Goal: Task Accomplishment & Management: Use online tool/utility

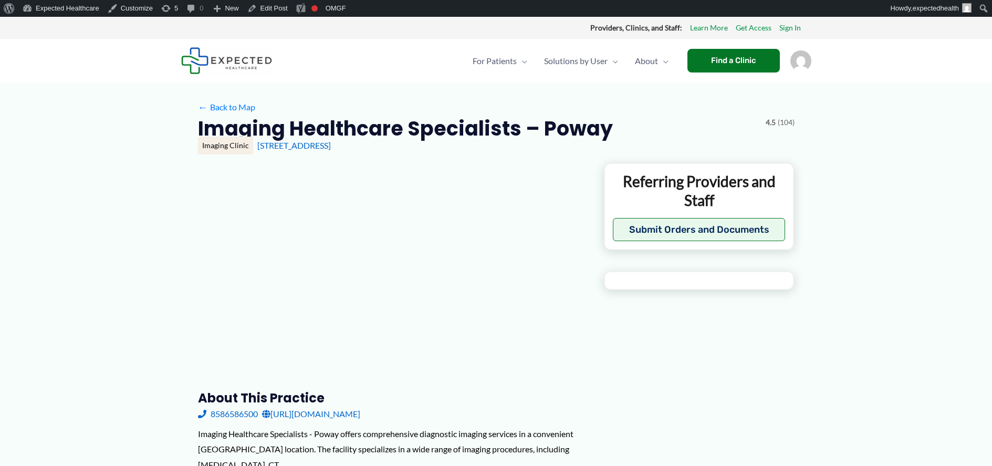
type input "**********"
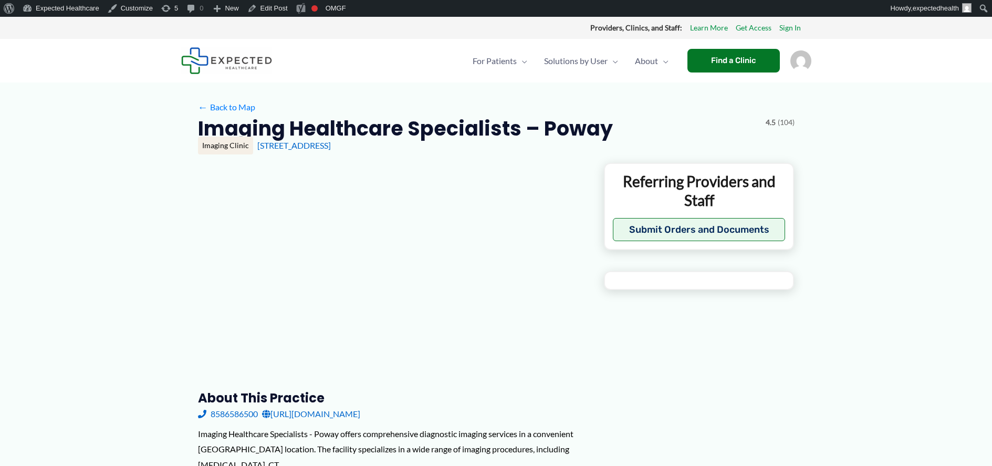
type input "**********"
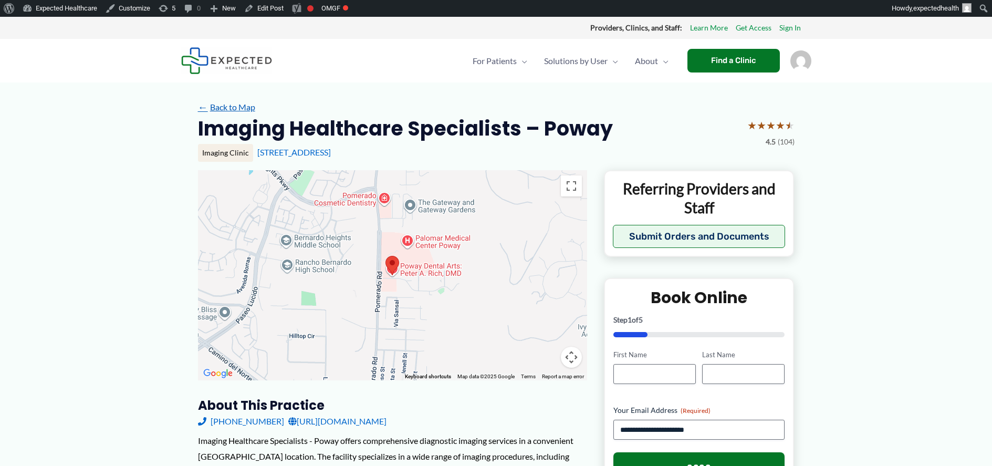
click at [225, 100] on link "← Back to Map" at bounding box center [226, 107] width 57 height 16
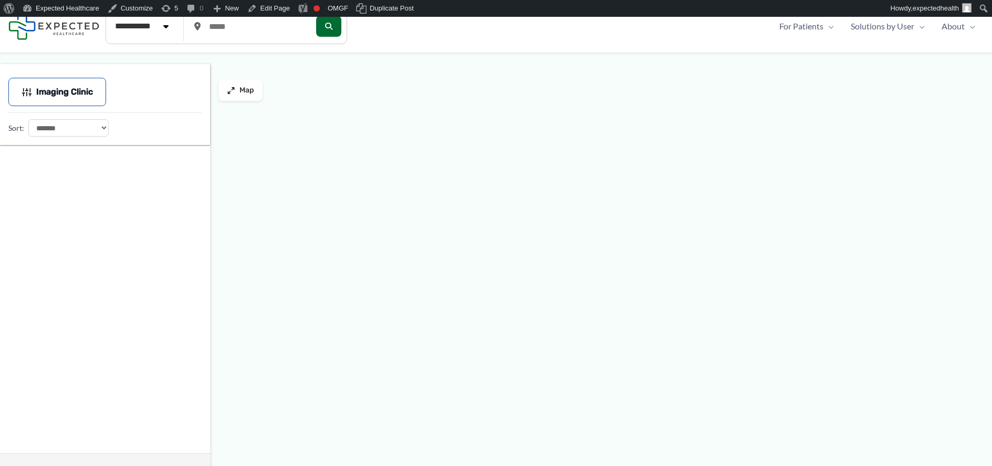
type input "*****"
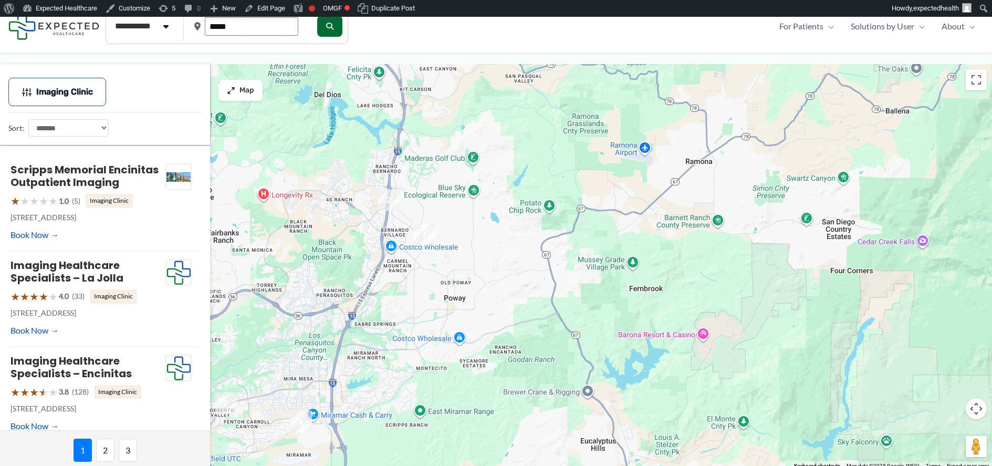
click at [243, 34] on input "*****" at bounding box center [251, 26] width 93 height 18
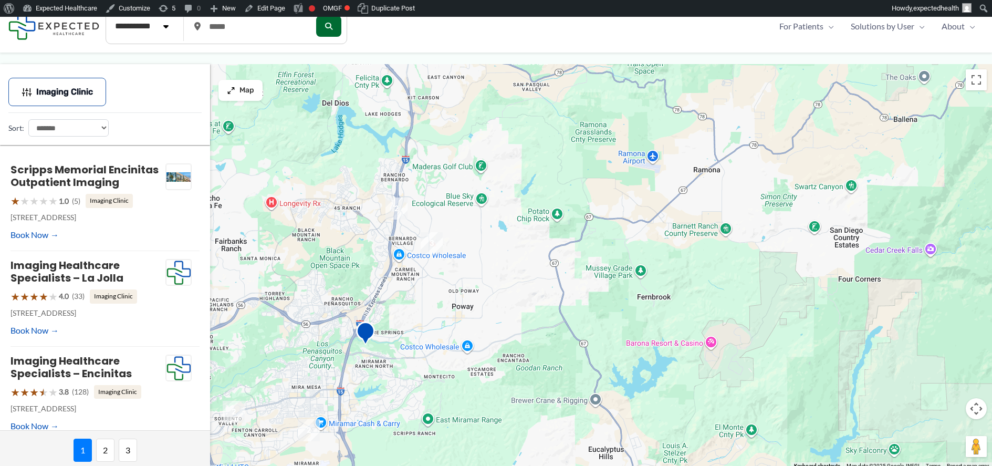
drag, startPoint x: 360, startPoint y: 235, endPoint x: 612, endPoint y: 400, distance: 301.1
click at [597, 394] on div at bounding box center [496, 266] width 992 height 405
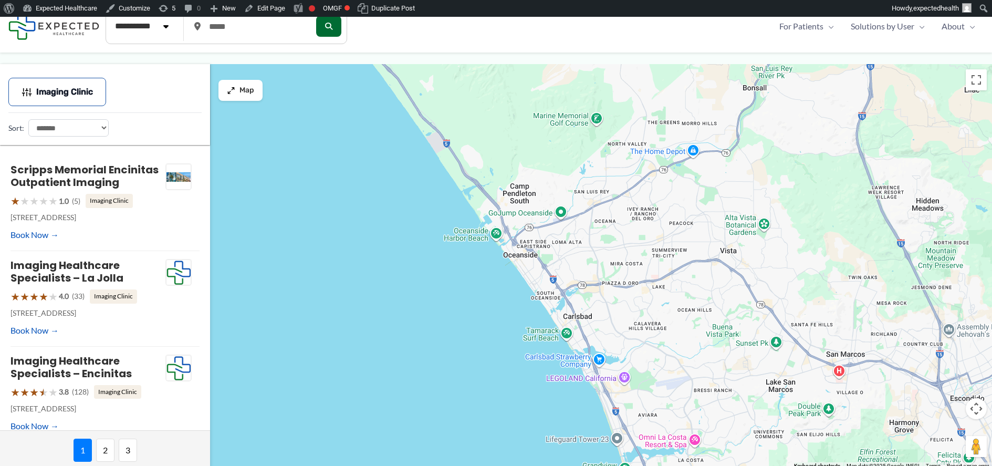
drag, startPoint x: 498, startPoint y: 108, endPoint x: 703, endPoint y: 310, distance: 288.1
click at [690, 298] on div at bounding box center [496, 266] width 992 height 405
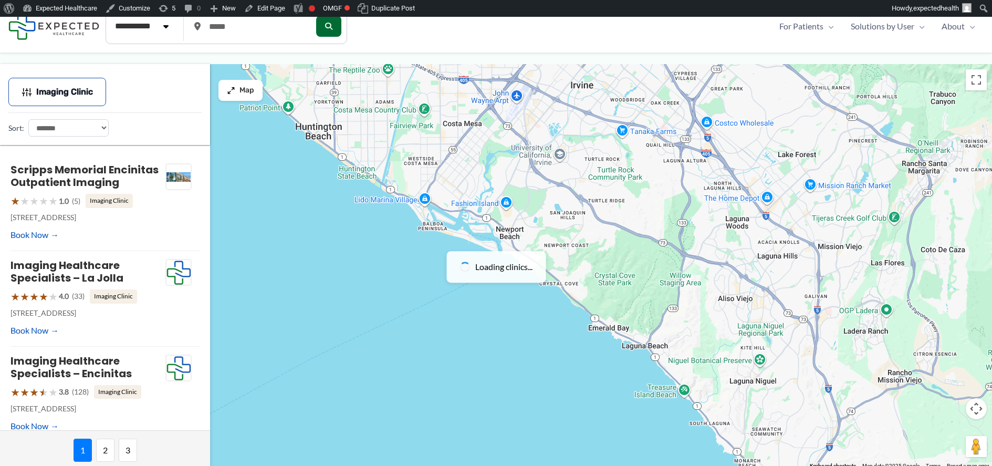
drag, startPoint x: 414, startPoint y: 98, endPoint x: 736, endPoint y: 393, distance: 436.2
click at [713, 371] on div at bounding box center [496, 266] width 992 height 405
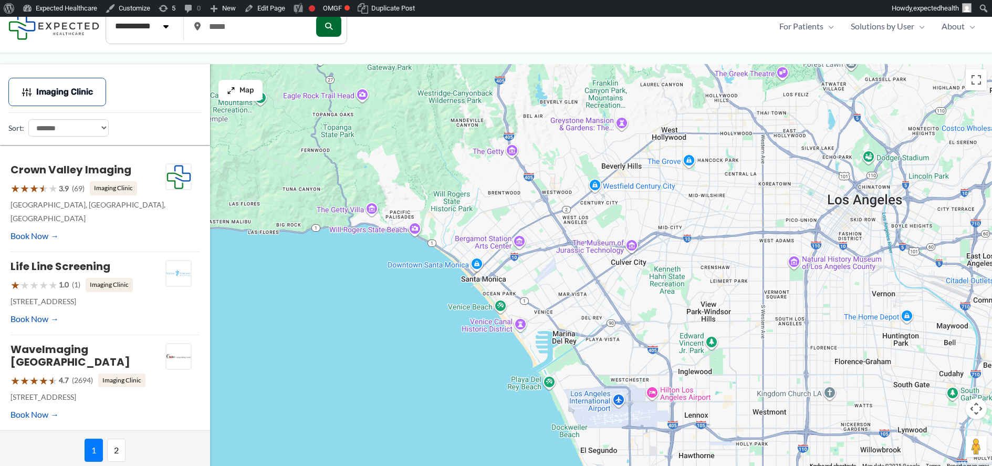
drag, startPoint x: 419, startPoint y: 162, endPoint x: 761, endPoint y: 492, distance: 475.2
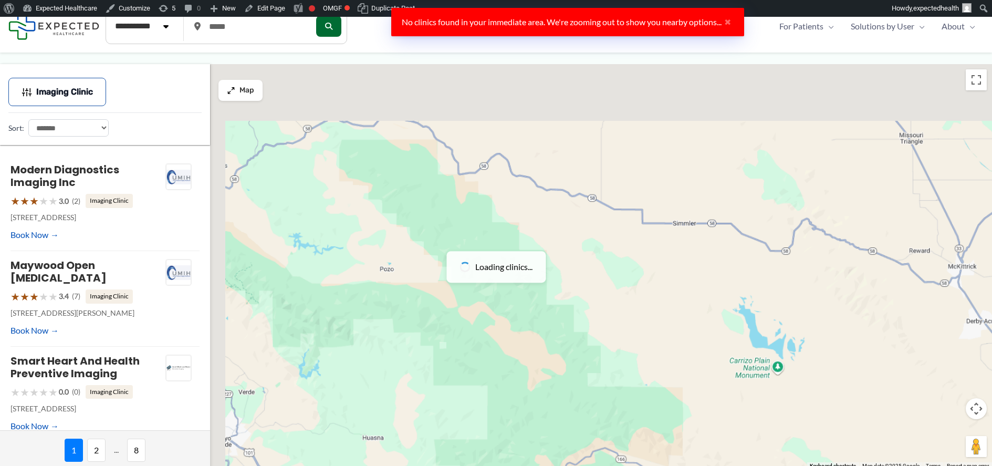
drag, startPoint x: 395, startPoint y: 217, endPoint x: 780, endPoint y: 431, distance: 440.2
click at [728, 408] on div at bounding box center [496, 266] width 992 height 405
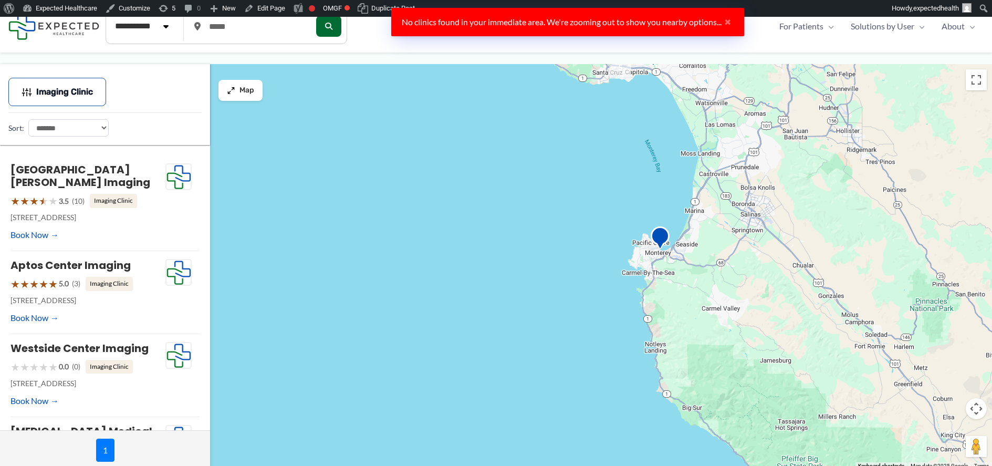
drag, startPoint x: 889, startPoint y: 269, endPoint x: 565, endPoint y: 248, distance: 324.1
click at [565, 248] on div at bounding box center [496, 266] width 992 height 405
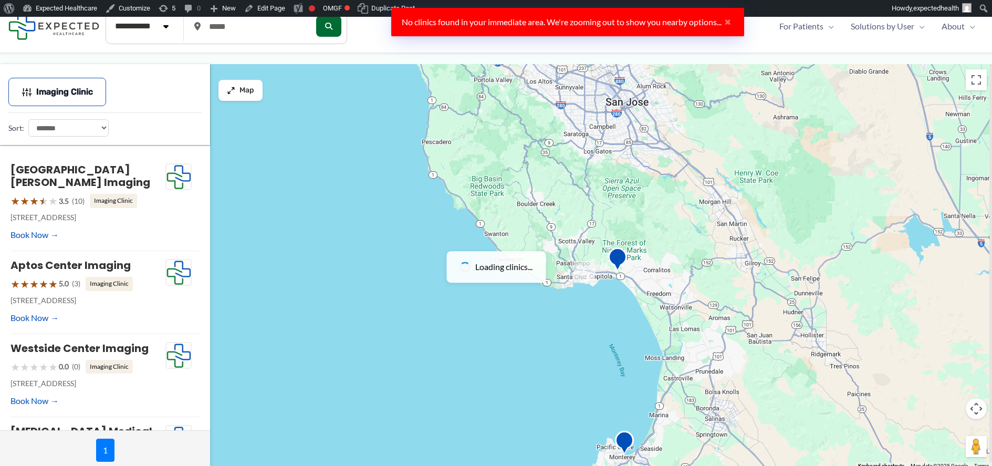
drag, startPoint x: 719, startPoint y: 188, endPoint x: 685, endPoint y: 408, distance: 222.1
click at [685, 408] on div at bounding box center [496, 266] width 992 height 405
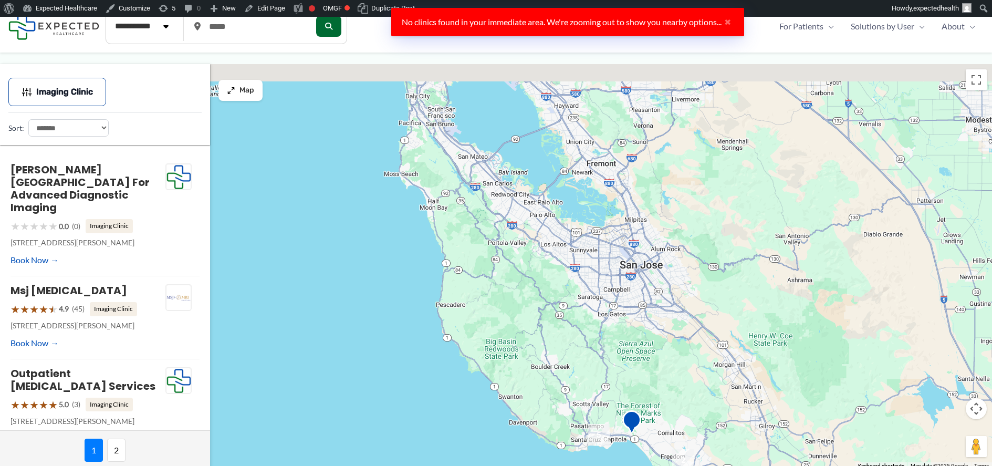
drag, startPoint x: 614, startPoint y: 153, endPoint x: 635, endPoint y: 341, distance: 188.6
click at [635, 341] on div at bounding box center [496, 266] width 992 height 405
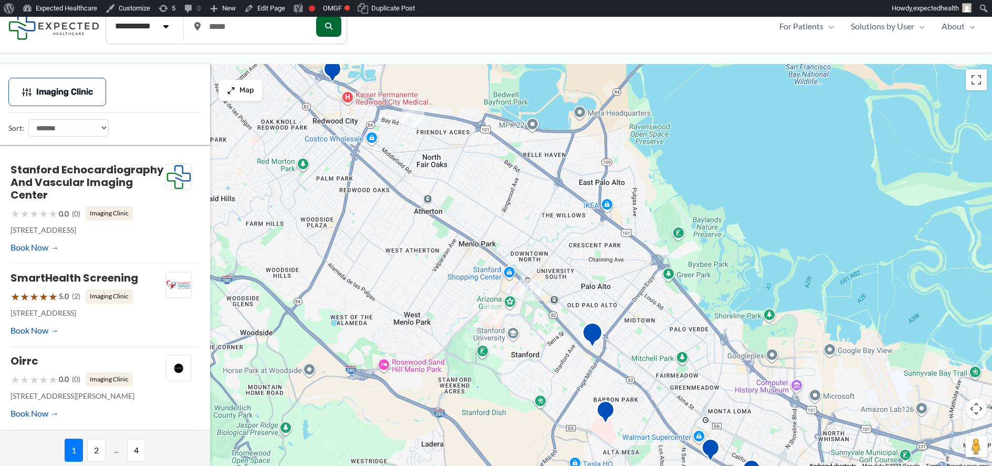
click at [587, 334] on img "Imaging Clinic at Stanford Medicine Imaging Center in Palo Alto" at bounding box center [592, 336] width 21 height 29
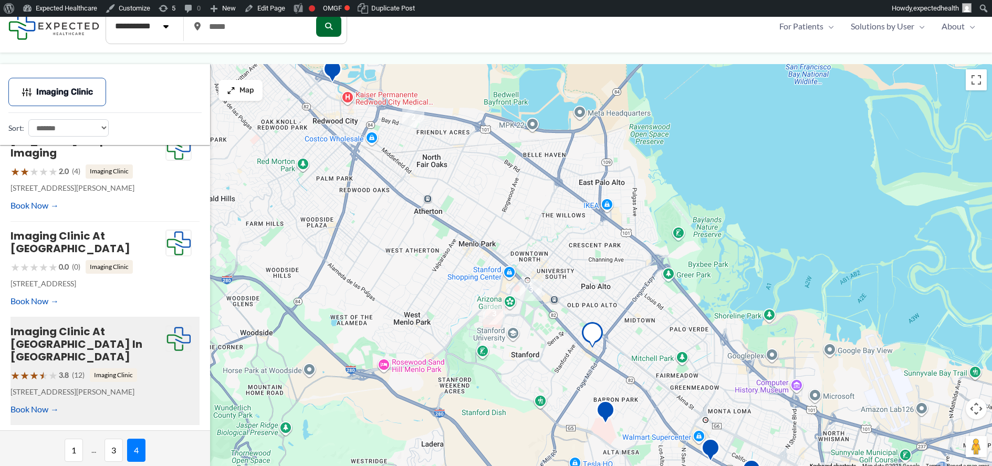
scroll to position [145, 0]
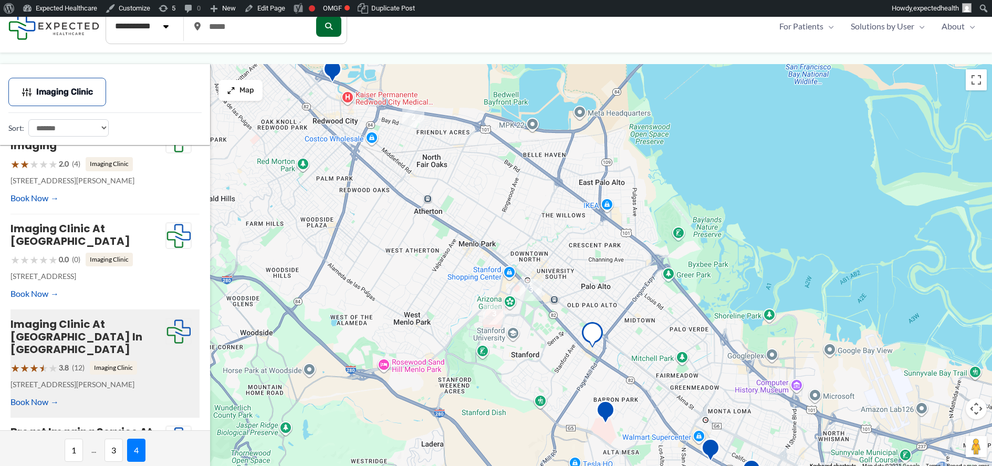
click at [536, 292] on img "3" at bounding box center [531, 290] width 22 height 22
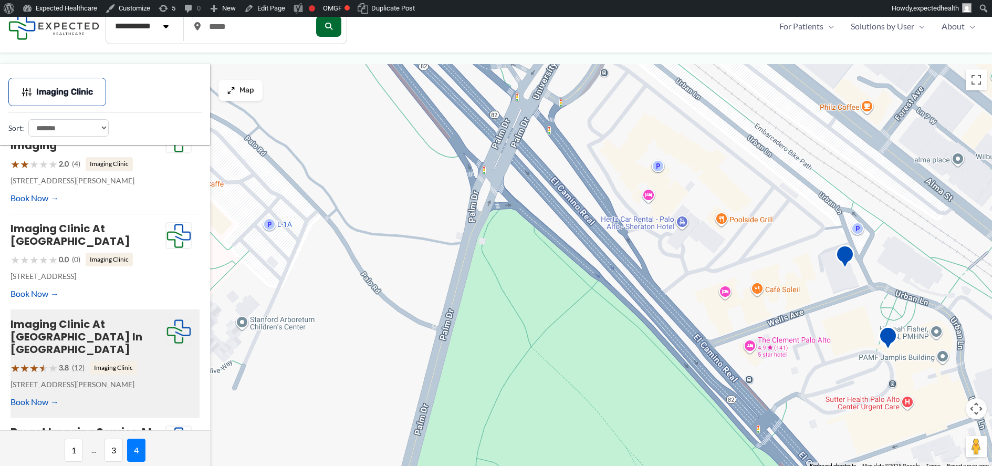
drag, startPoint x: 821, startPoint y: 256, endPoint x: 838, endPoint y: 257, distance: 16.8
click at [822, 256] on div "To navigate, press the arrow keys." at bounding box center [496, 266] width 992 height 405
click at [838, 257] on img "Palo Alto Wells MRI" at bounding box center [844, 257] width 21 height 29
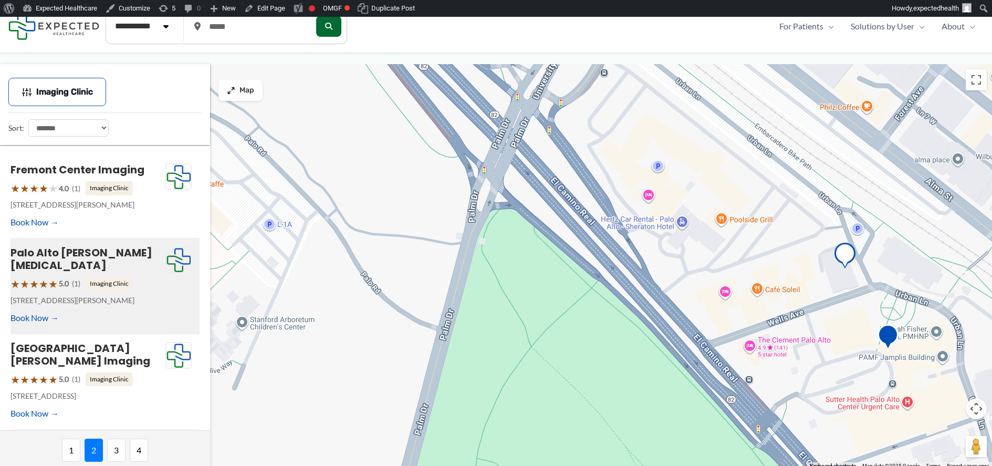
click at [891, 333] on img "Palo Alto Center Imaging" at bounding box center [887, 338] width 21 height 29
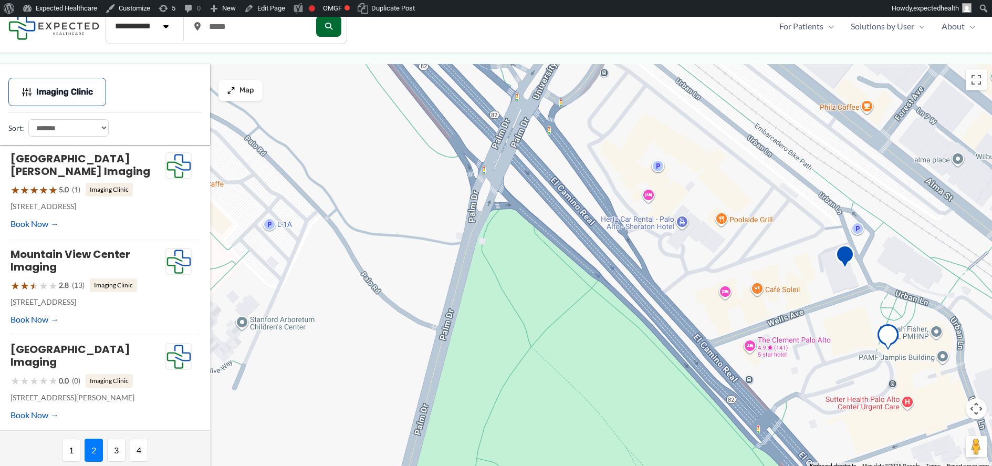
scroll to position [275, 0]
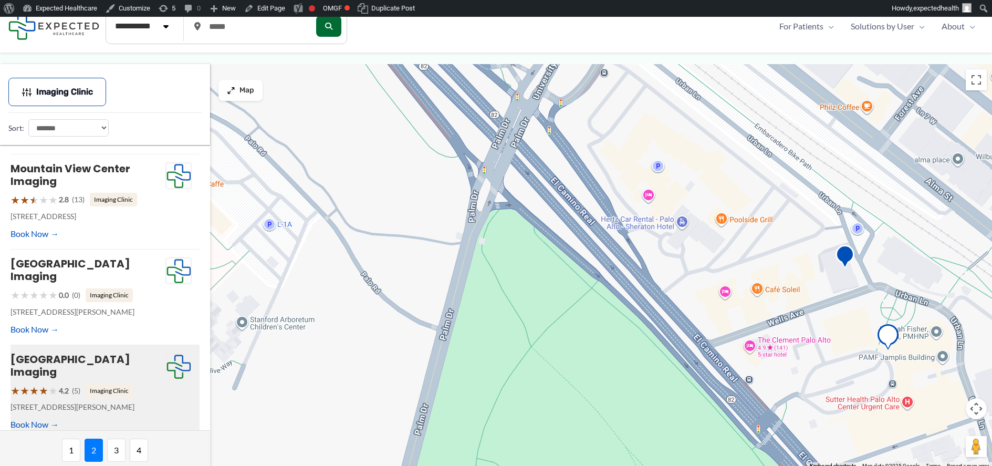
click at [77, 381] on div "★ ★ ★ ★ ★ 4.2 (5)" at bounding box center [46, 390] width 70 height 19
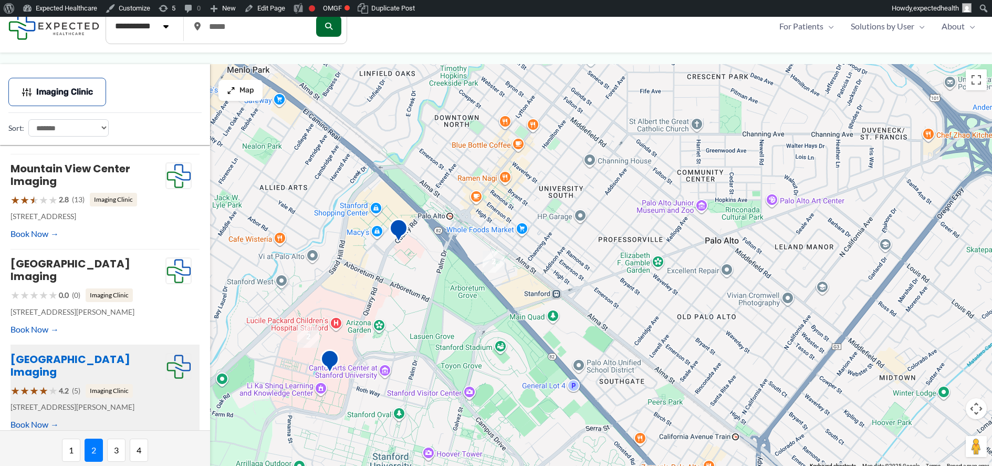
click at [79, 352] on link "[GEOGRAPHIC_DATA] Imaging" at bounding box center [71, 365] width 120 height 27
click at [403, 234] on img "Imaging Clinic at Stanford Neuroscience Health Center" at bounding box center [398, 231] width 19 height 27
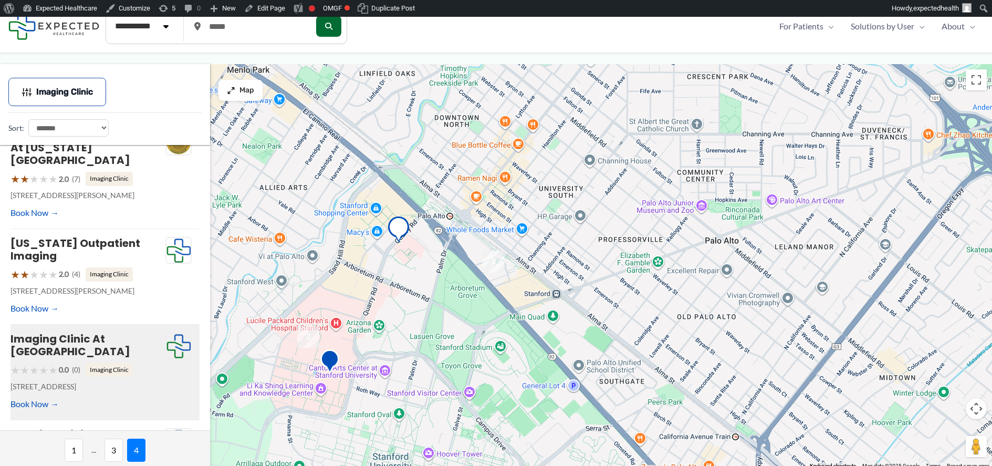
scroll to position [37, 0]
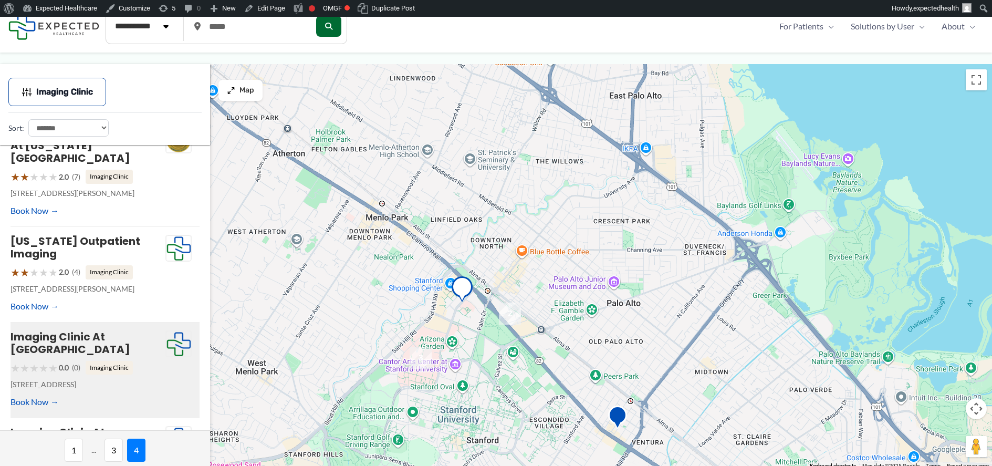
drag, startPoint x: 713, startPoint y: 373, endPoint x: 530, endPoint y: 230, distance: 231.6
click at [591, 276] on div "To navigate, press the arrow keys." at bounding box center [496, 266] width 992 height 405
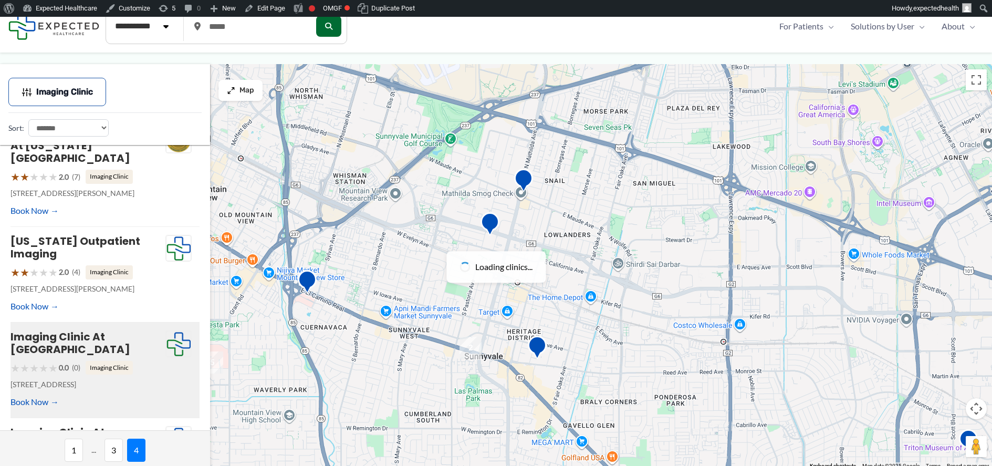
drag, startPoint x: 835, startPoint y: 311, endPoint x: 555, endPoint y: 233, distance: 290.7
click at [577, 238] on div at bounding box center [496, 266] width 992 height 405
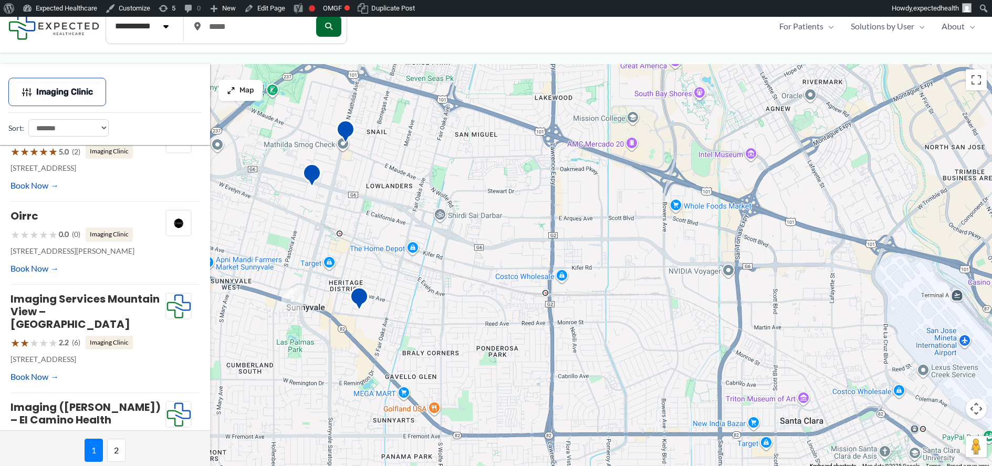
scroll to position [0, 0]
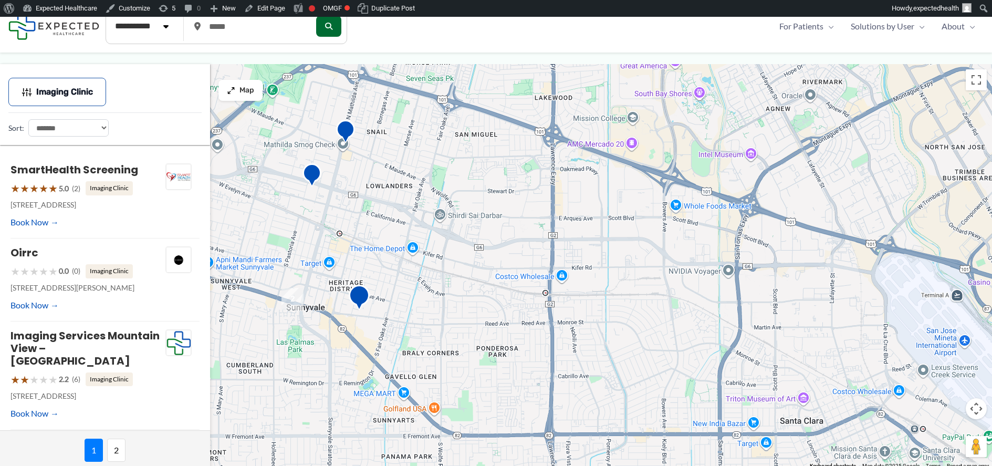
click at [358, 298] on img "Anticoagulation Clinic: 401 Sunnyvale Center: Palo Alto Medical Foundation" at bounding box center [359, 299] width 21 height 29
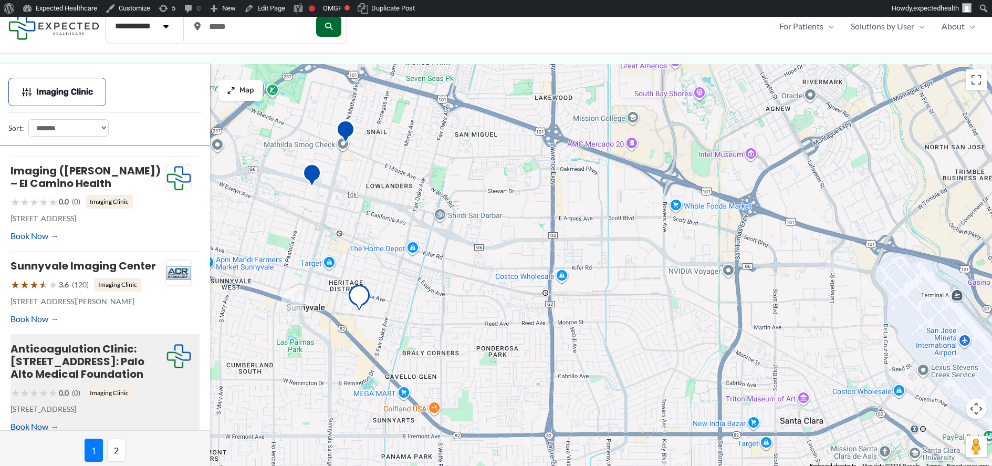
scroll to position [298, 0]
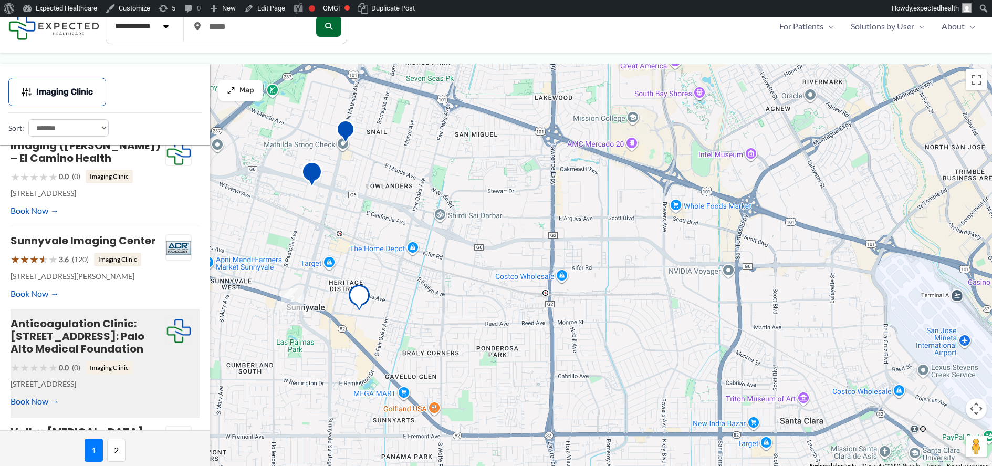
click at [311, 165] on img "Theramix" at bounding box center [311, 175] width 21 height 29
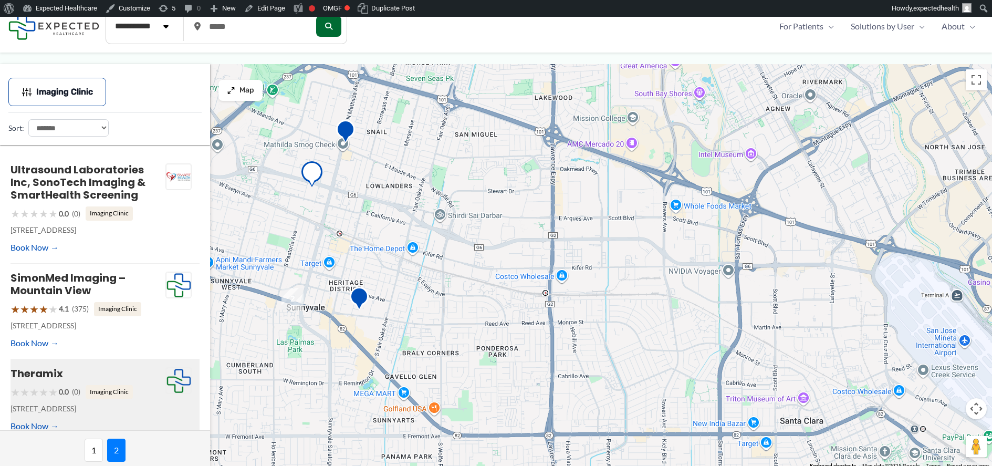
scroll to position [12, 0]
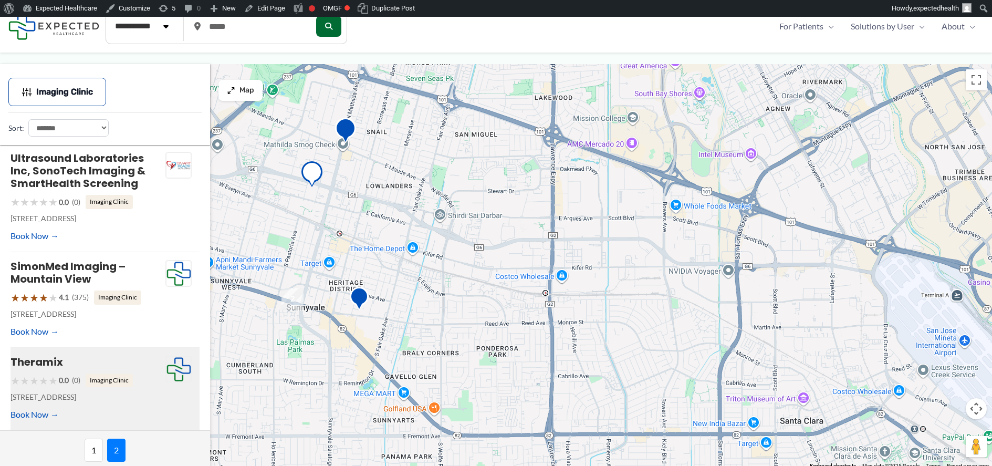
click at [345, 132] on img "Oirrc" at bounding box center [345, 132] width 21 height 29
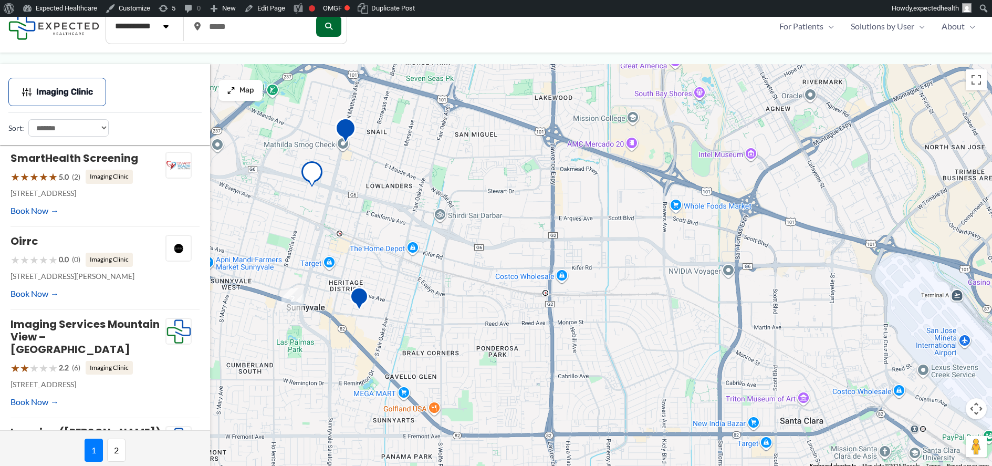
scroll to position [0, 0]
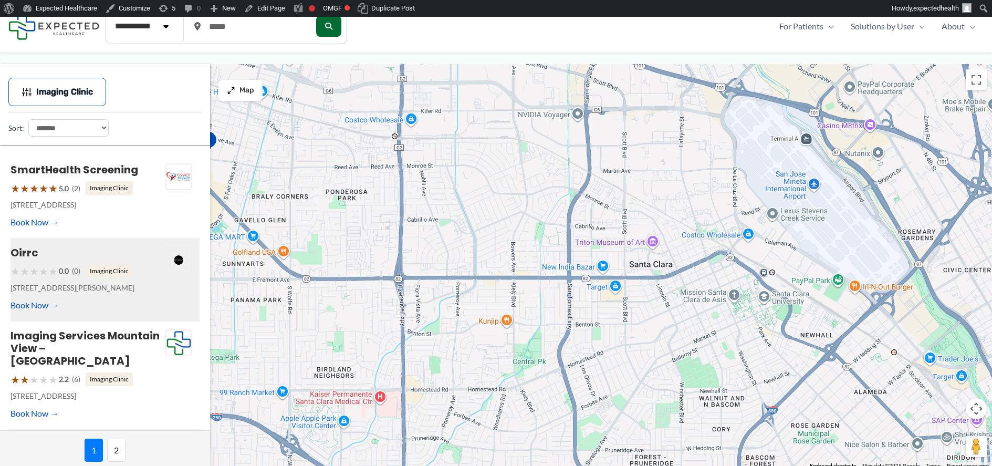
drag, startPoint x: 551, startPoint y: 326, endPoint x: 401, endPoint y: 169, distance: 218.0
click at [401, 169] on div at bounding box center [496, 266] width 992 height 405
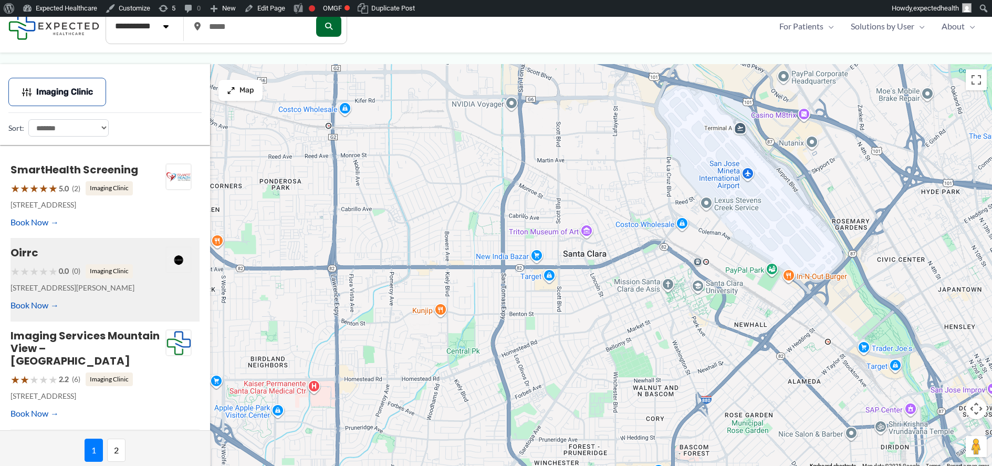
drag, startPoint x: 729, startPoint y: 280, endPoint x: 618, endPoint y: 278, distance: 110.8
click at [618, 278] on div at bounding box center [496, 266] width 992 height 405
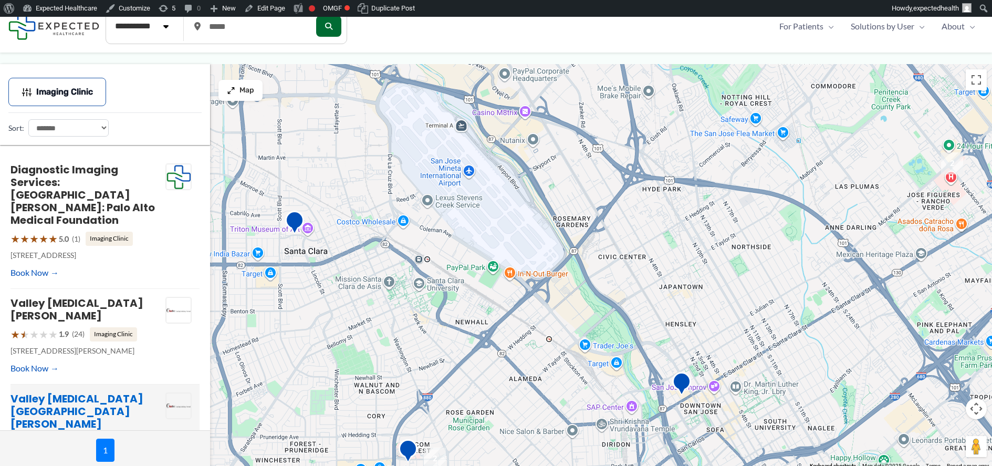
click at [87, 391] on link "Valley Radiology East San Jose" at bounding box center [77, 411] width 133 height 40
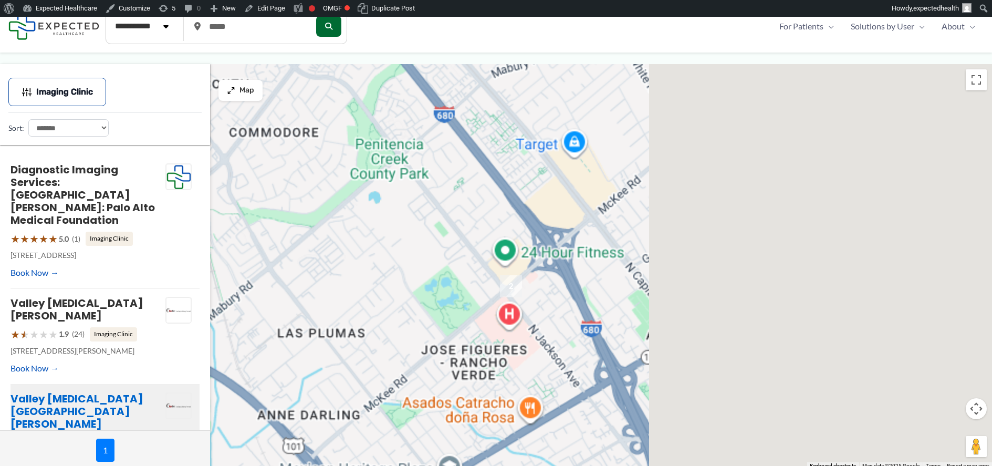
scroll to position [24, 0]
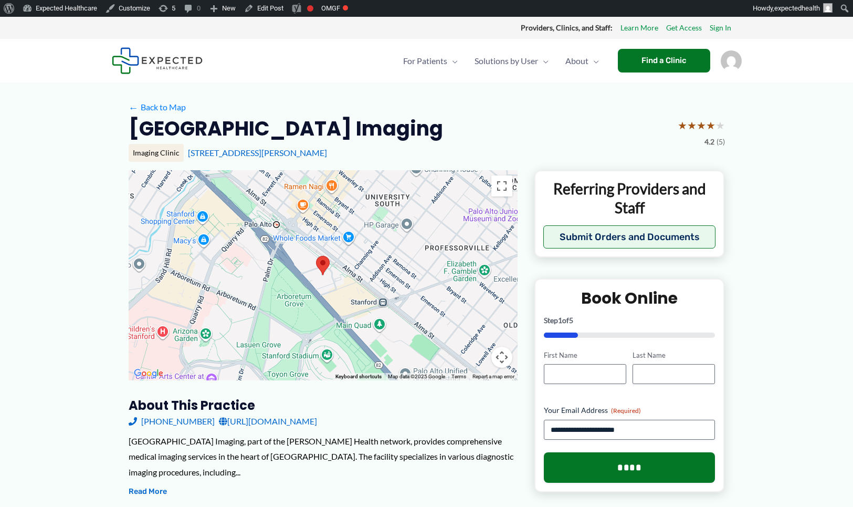
click at [734, 58] on img "Account icon link" at bounding box center [731, 60] width 21 height 21
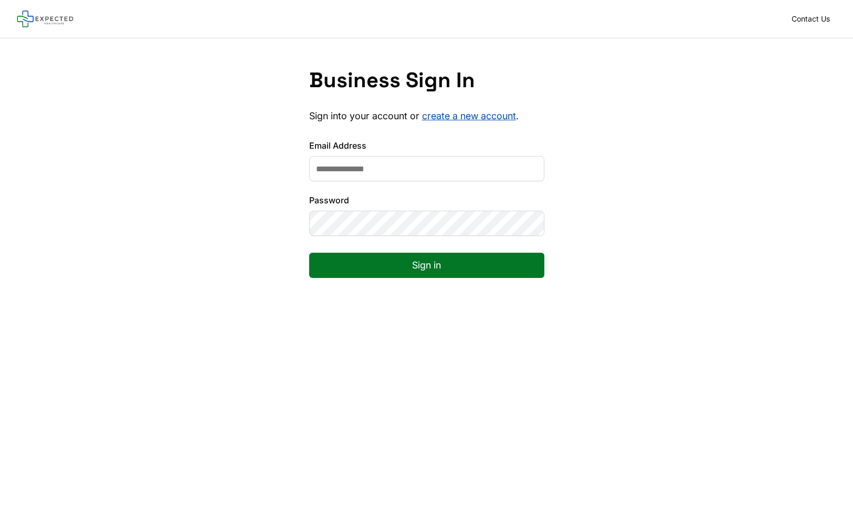
click at [455, 180] on input "Email Address" at bounding box center [426, 168] width 235 height 25
type input "**********"
click at [422, 265] on button "Sign in" at bounding box center [426, 265] width 235 height 25
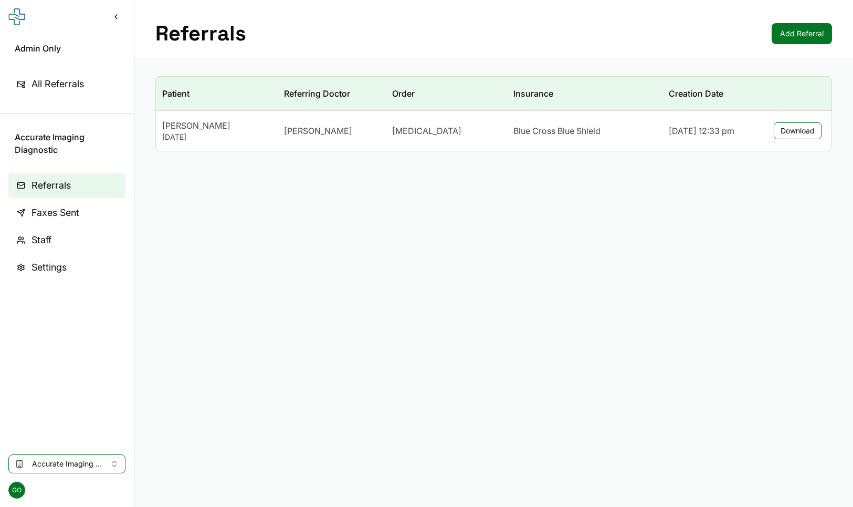
click at [224, 209] on main "Referrals Add Referral Patient Referring Doctor Order Insurance Creation Date N…" at bounding box center [493, 253] width 719 height 507
click at [107, 454] on button "Accurate Imaging Diagnostic" at bounding box center [66, 463] width 117 height 19
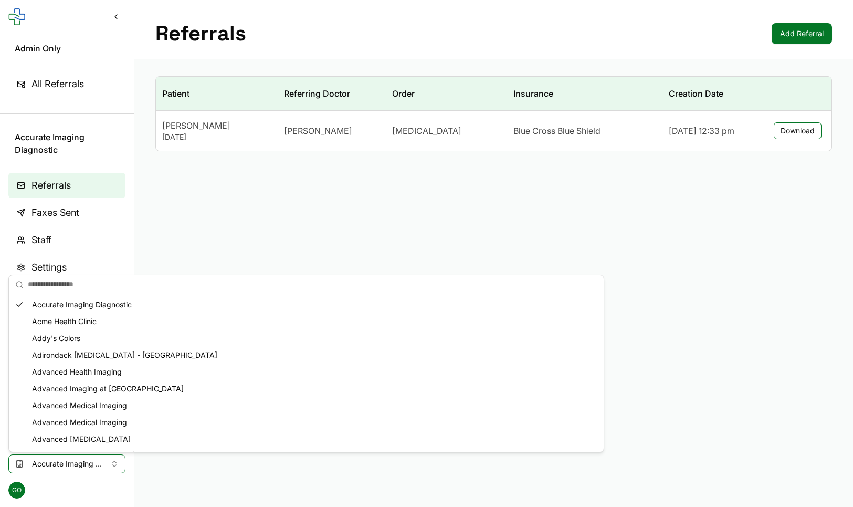
click at [131, 368] on div "Advanced Health Imaging" at bounding box center [306, 371] width 591 height 17
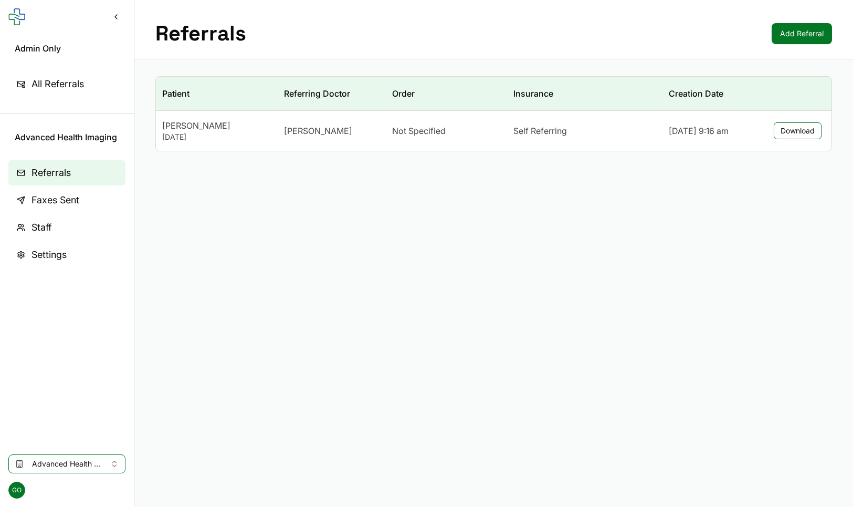
click at [99, 468] on button "Advanced Health Imaging" at bounding box center [66, 463] width 117 height 19
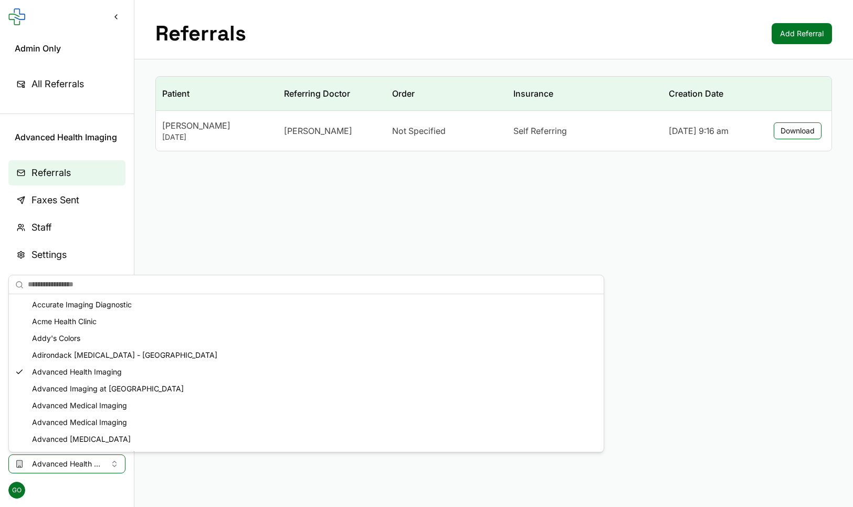
click at [98, 405] on div "Advanced Medical Imaging" at bounding box center [306, 405] width 591 height 17
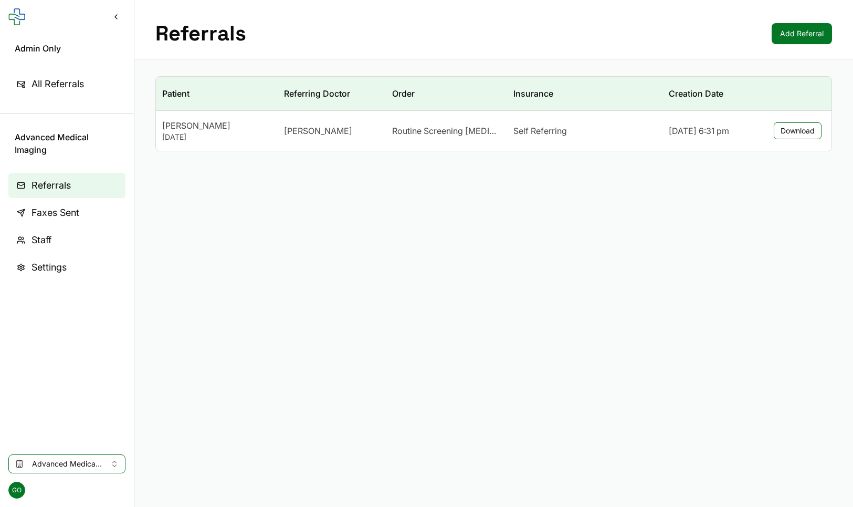
click at [78, 465] on span "Advanced Medical Imaging" at bounding box center [67, 463] width 70 height 11
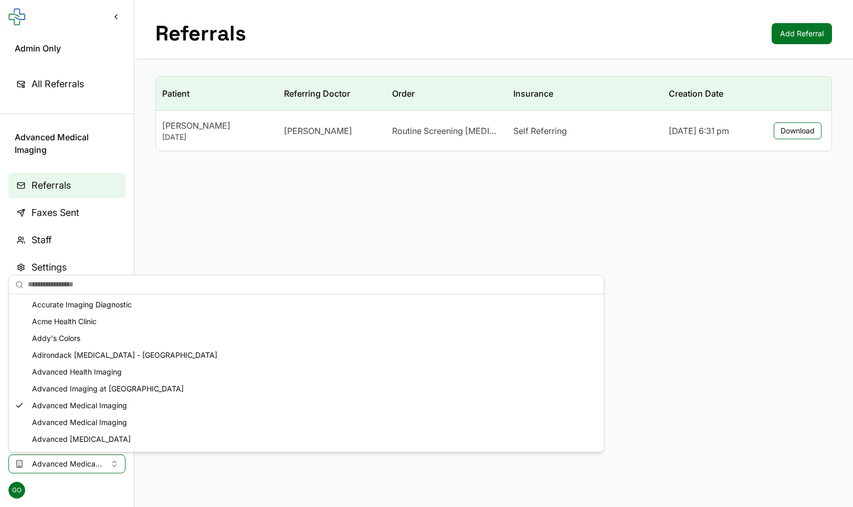
click at [87, 417] on div "Advanced Medical Imaging" at bounding box center [306, 422] width 591 height 17
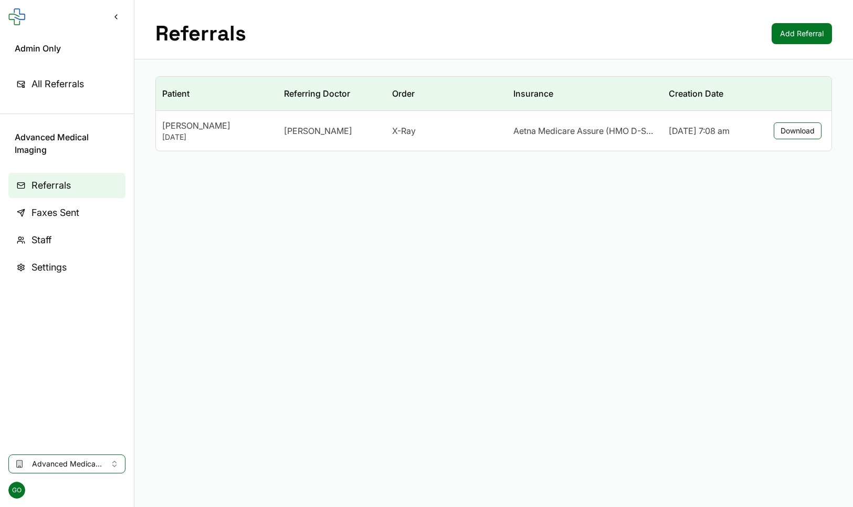
click at [86, 464] on span "Advanced Medical Imaging" at bounding box center [67, 463] width 70 height 11
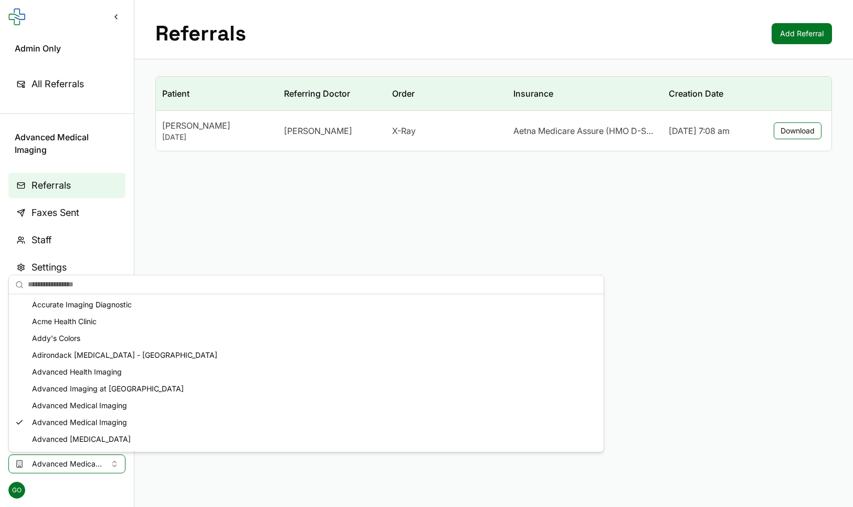
click at [108, 284] on input "text" at bounding box center [313, 284] width 570 height 21
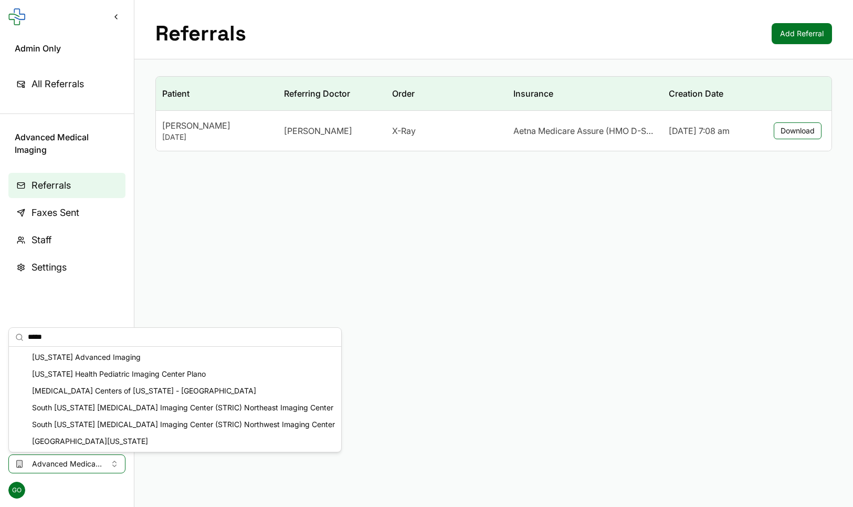
type input "*****"
click at [115, 439] on div "West Texas Imaging Center" at bounding box center [175, 441] width 328 height 17
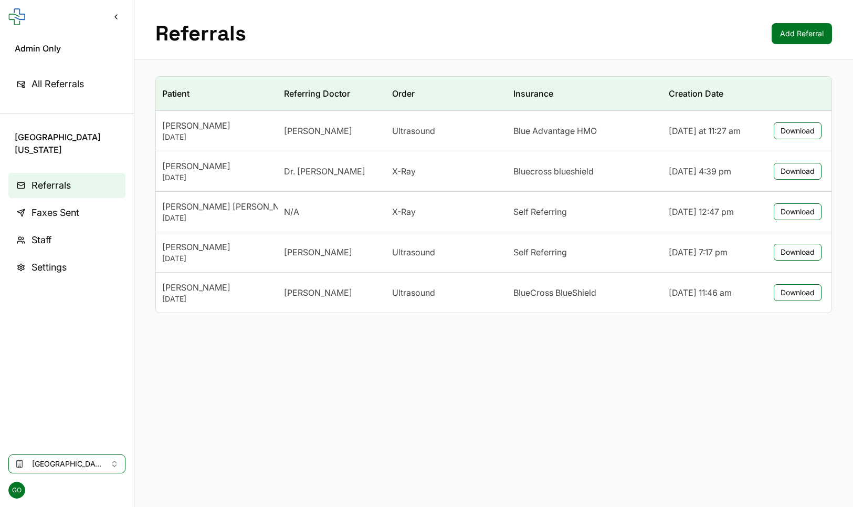
click at [70, 213] on span "Faxes Sent" at bounding box center [56, 212] width 48 height 15
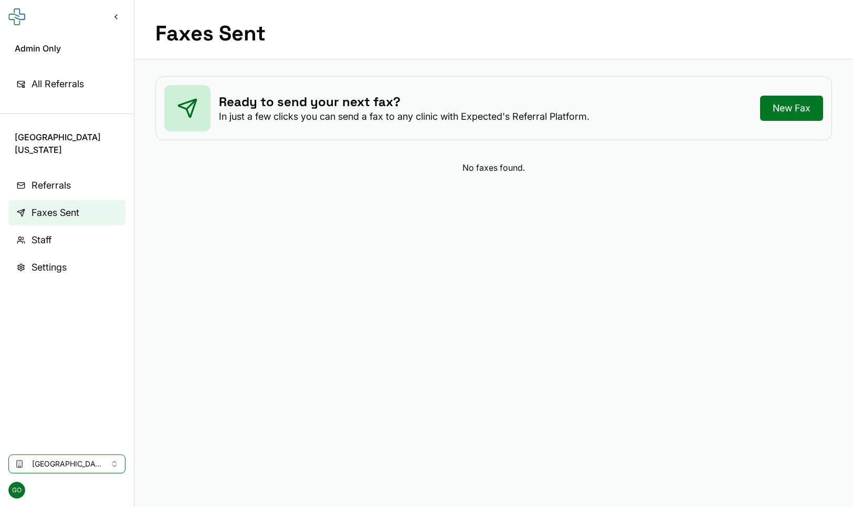
click at [76, 464] on span "West Texas Imaging Center" at bounding box center [67, 463] width 70 height 11
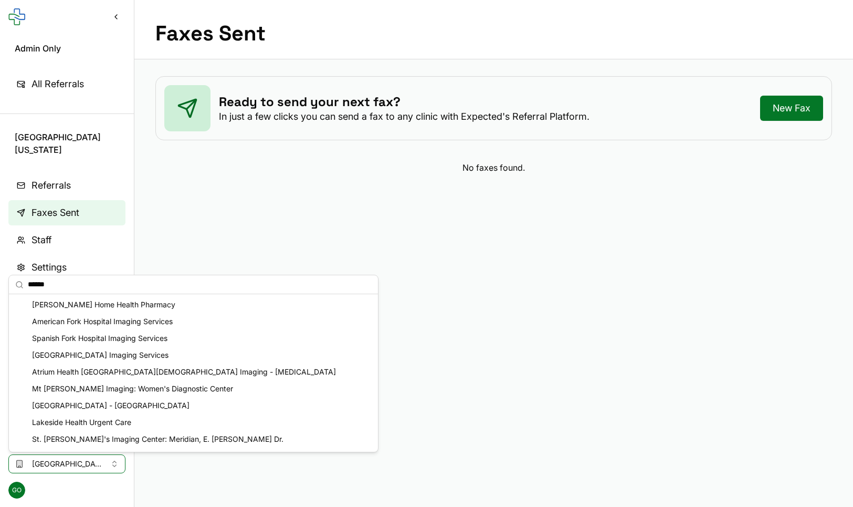
type input "******"
click at [65, 304] on div "Kaiser Home Health Pharmacy" at bounding box center [193, 304] width 365 height 17
